Goal: Check status

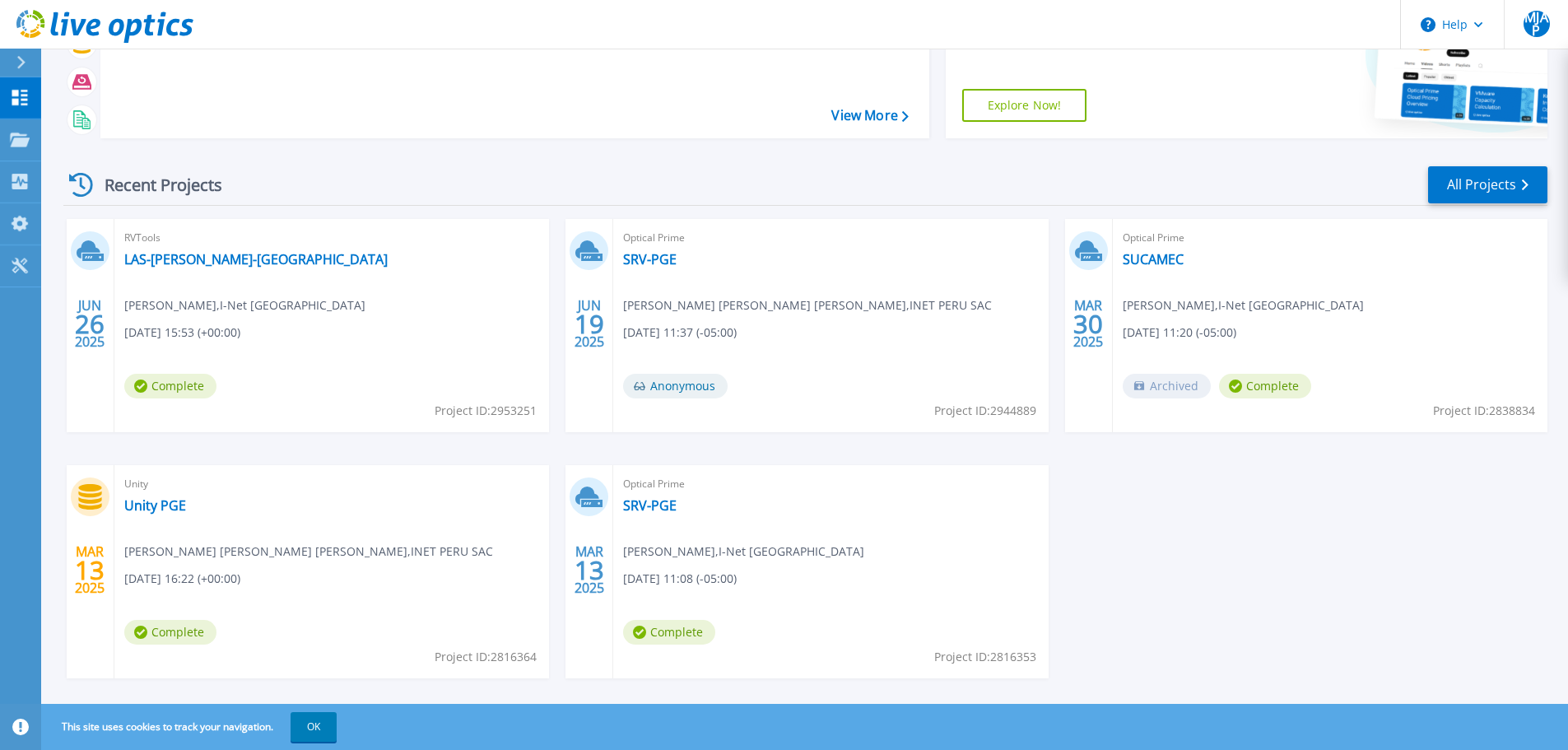
scroll to position [162, 0]
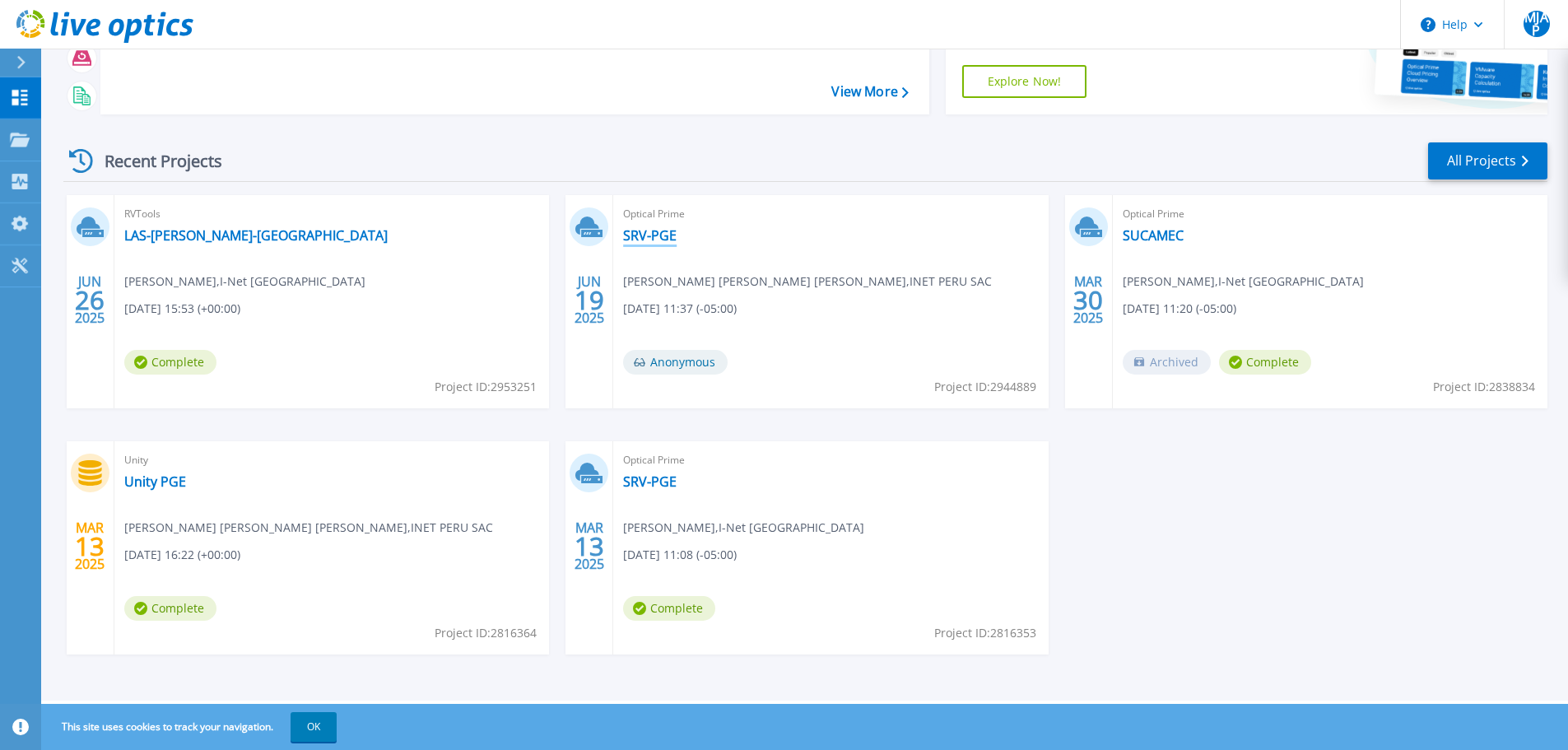
click at [636, 232] on link "SRV-PGE" at bounding box center [649, 235] width 53 height 16
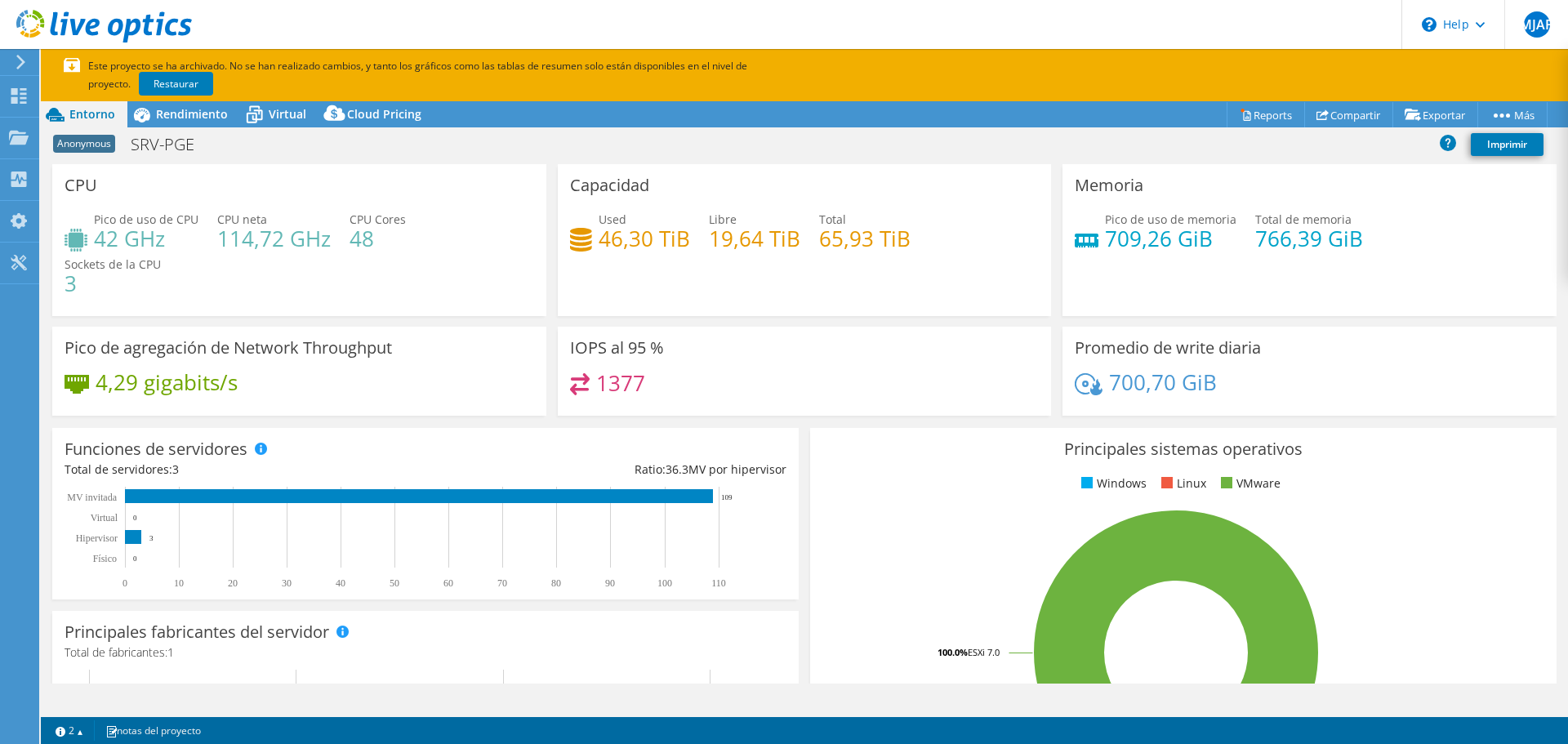
select select "USD"
